Goal: Find specific page/section: Find specific page/section

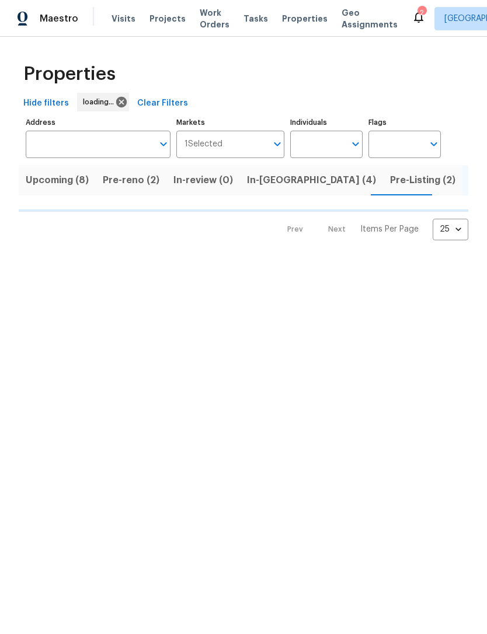
click at [293, 18] on span "Properties" at bounding box center [305, 19] width 46 height 12
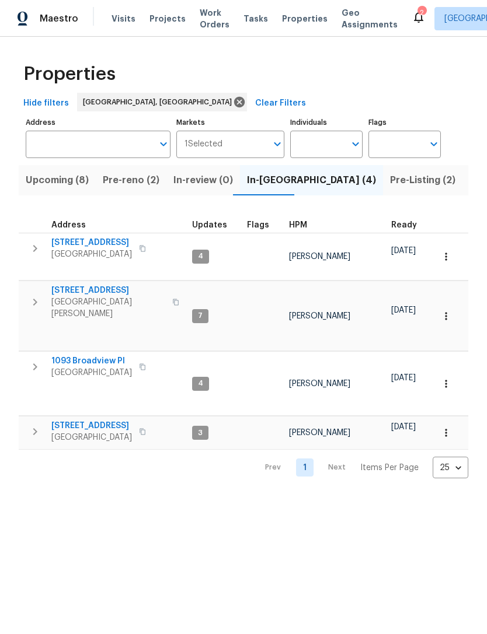
click at [390, 179] on span "Pre-Listing (2)" at bounding box center [422, 180] width 65 height 16
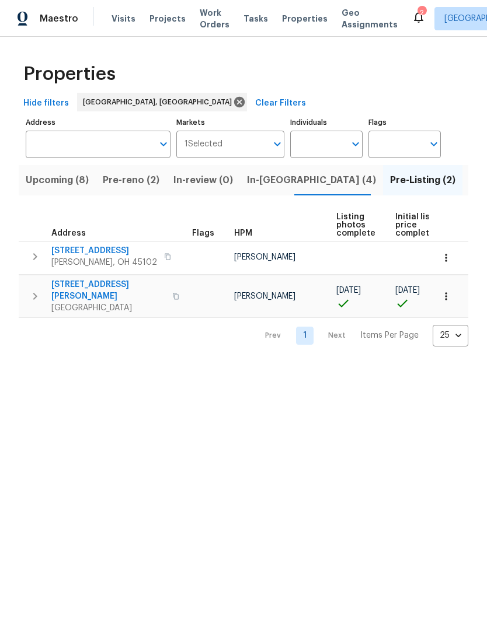
click at [104, 252] on span "105 Cedarwood Dr" at bounding box center [104, 251] width 106 height 12
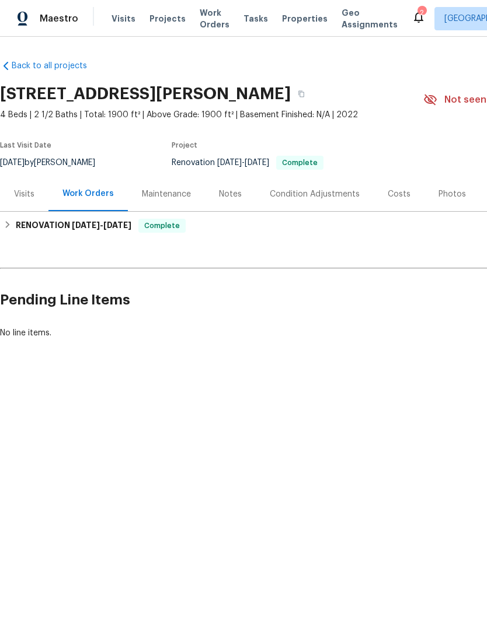
click at [452, 190] on div "Photos" at bounding box center [451, 194] width 27 height 12
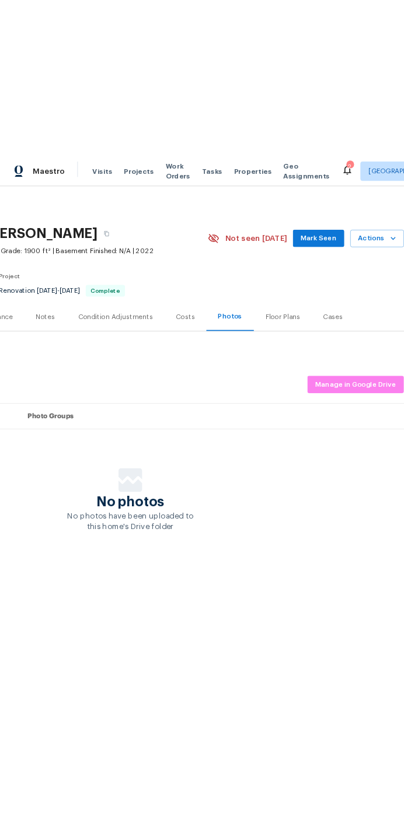
scroll to position [0, 173]
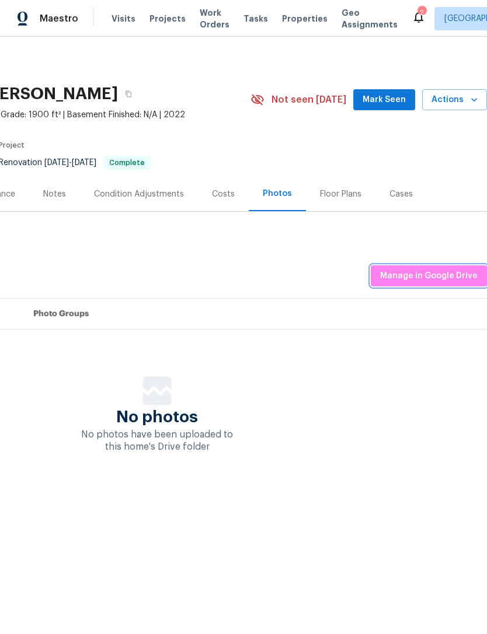
click at [442, 271] on span "Manage in Google Drive" at bounding box center [428, 276] width 97 height 15
